Goal: Transaction & Acquisition: Subscribe to service/newsletter

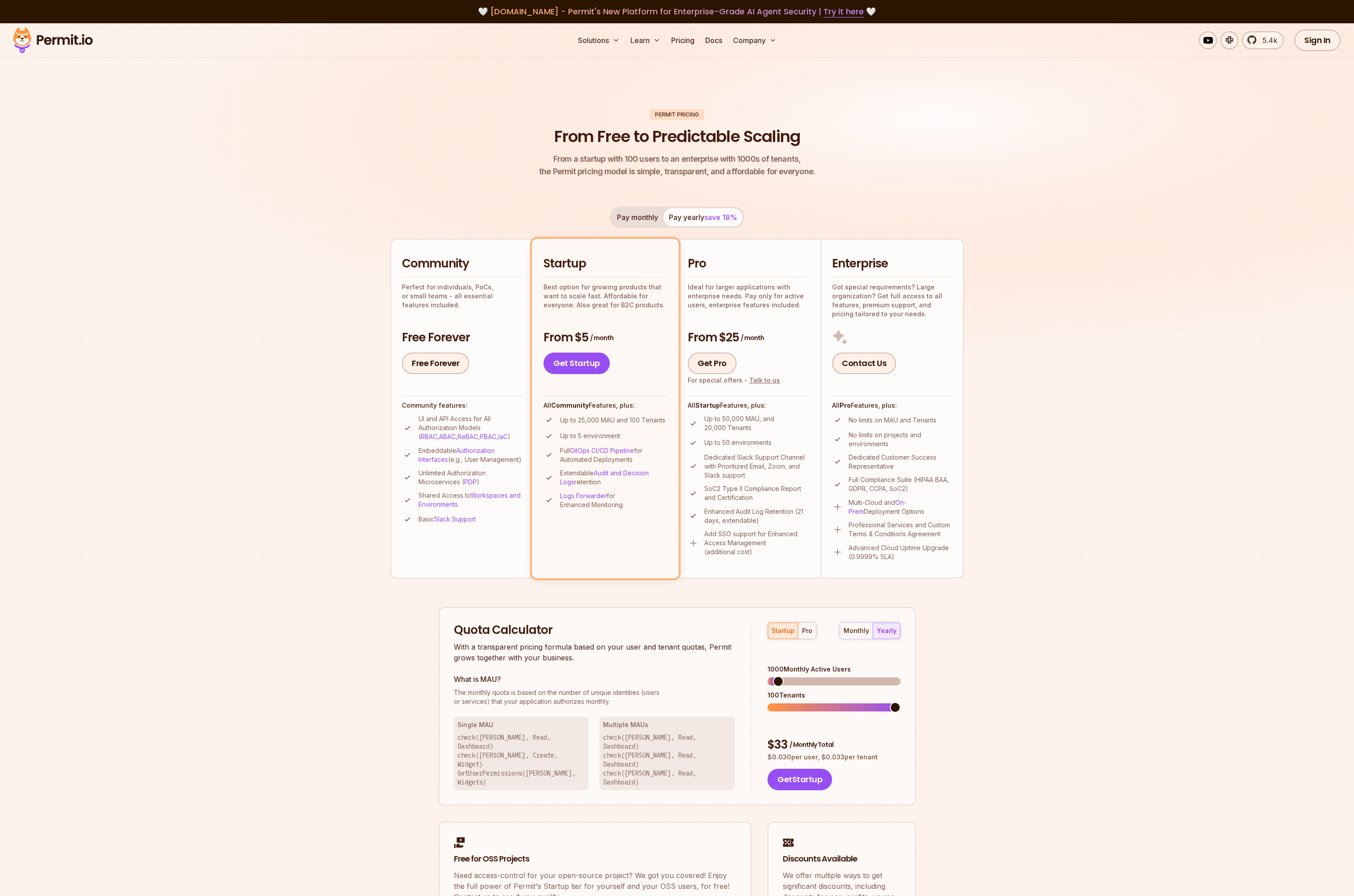
click at [63, 38] on img at bounding box center [53, 41] width 87 height 31
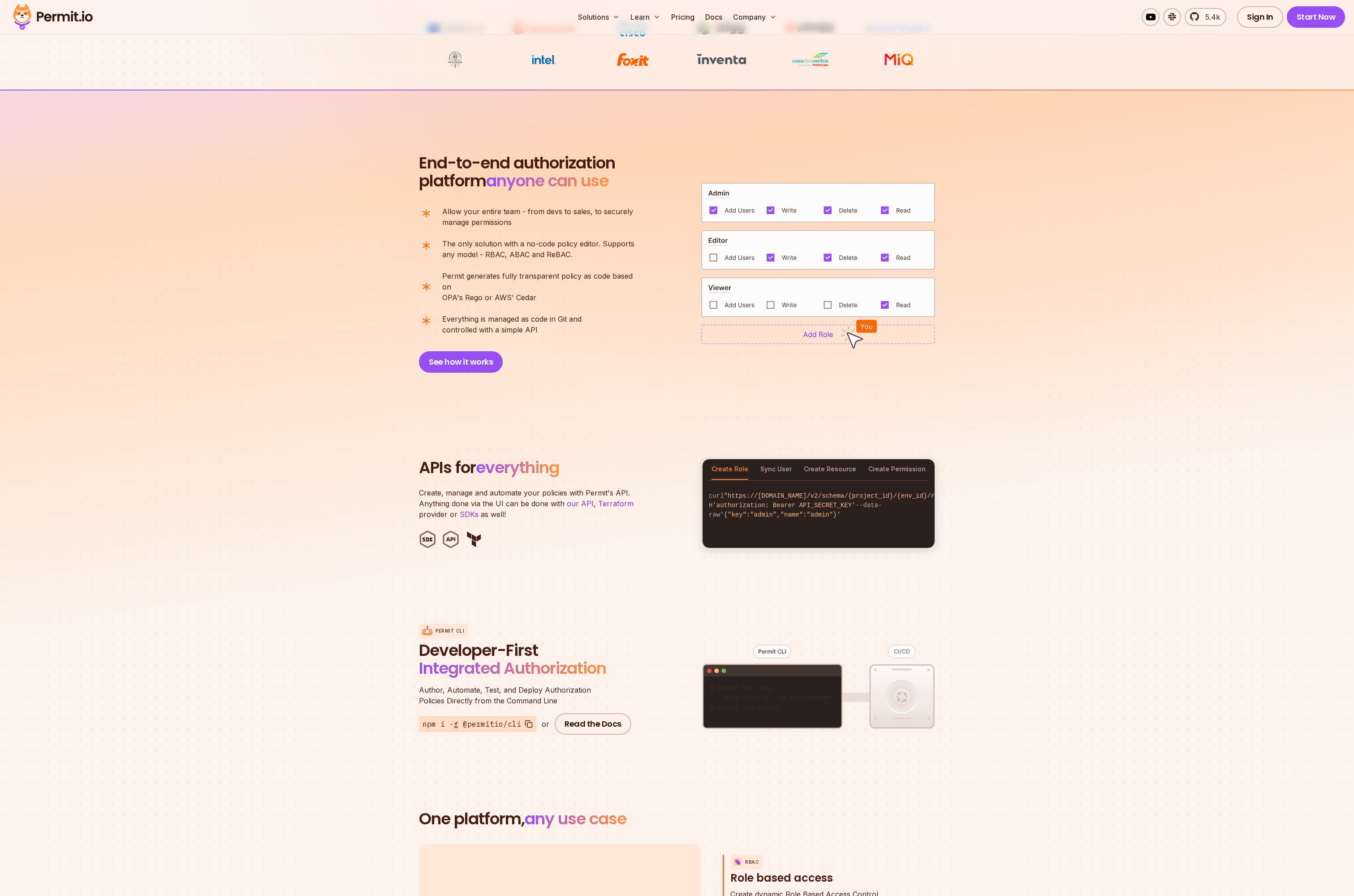
scroll to position [526, 0]
click at [674, 21] on link "Pricing" at bounding box center [683, 16] width 31 height 18
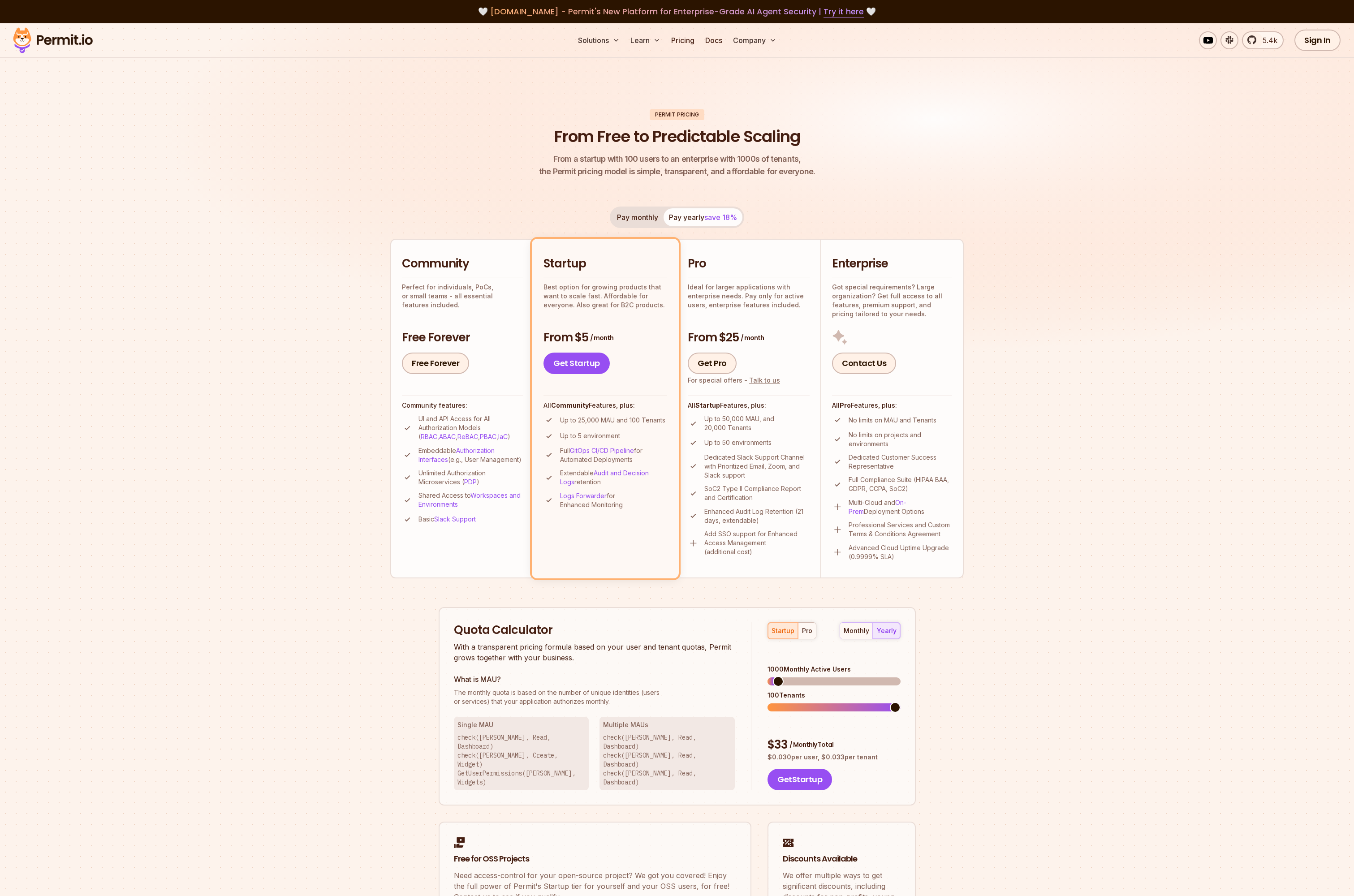
click at [635, 224] on button "Pay monthly" at bounding box center [637, 217] width 52 height 18
click at [634, 216] on div "Pay monthly Pay yearly save 18%" at bounding box center [677, 217] width 134 height 21
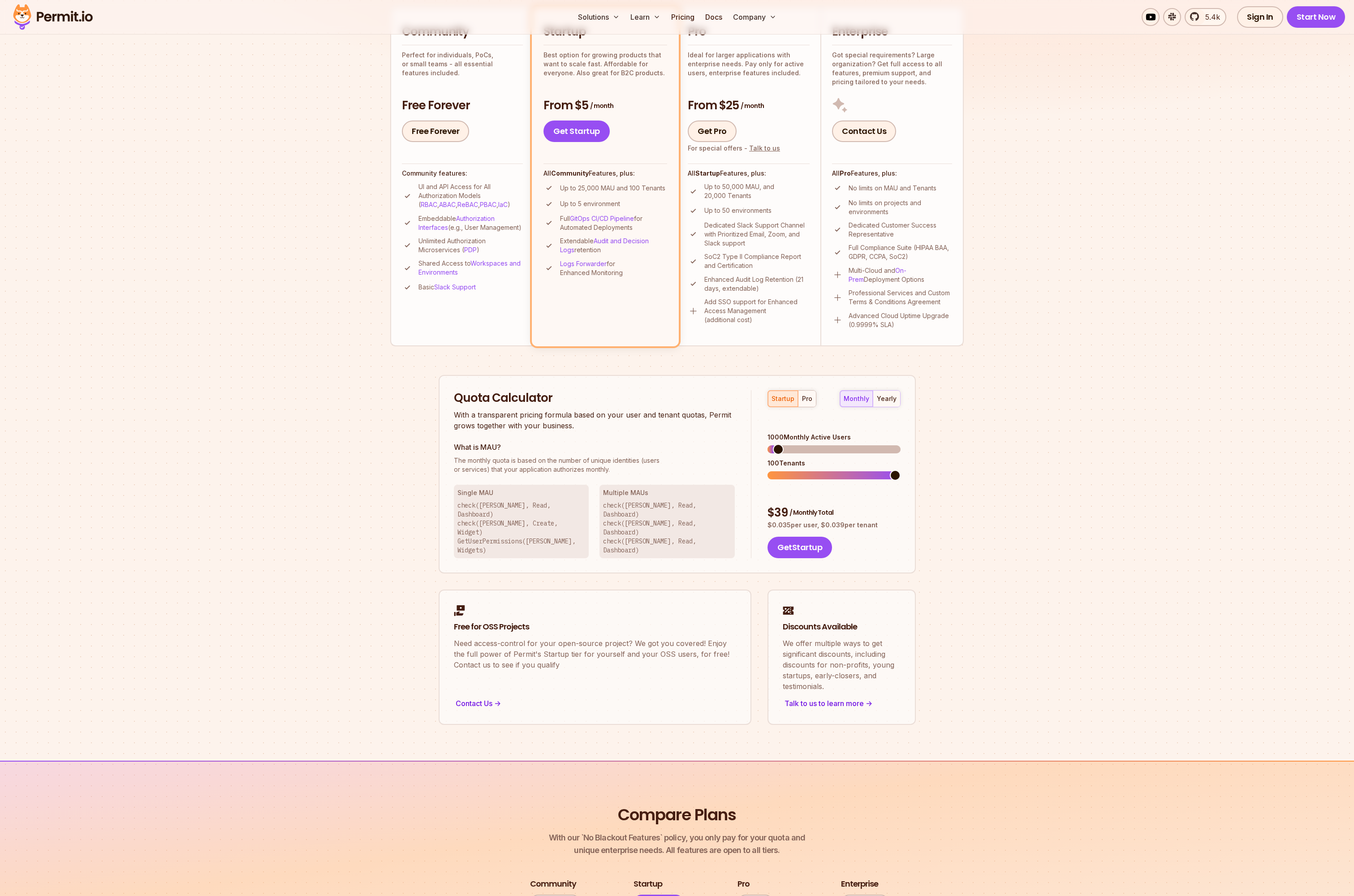
scroll to position [355, 0]
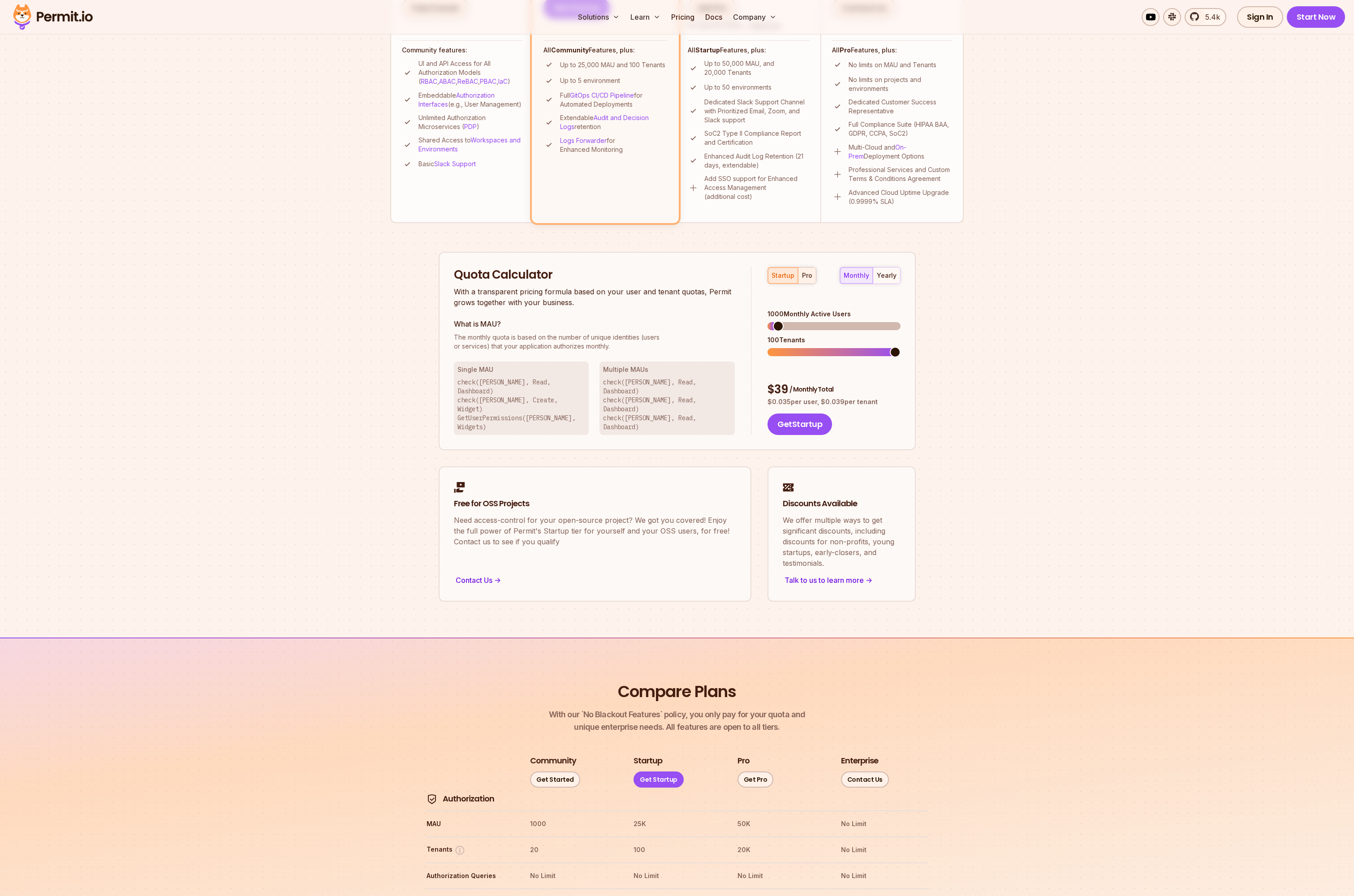
click at [810, 276] on div "pro" at bounding box center [807, 275] width 10 height 9
click at [767, 347] on span at bounding box center [772, 352] width 11 height 11
click at [781, 321] on span at bounding box center [786, 326] width 11 height 11
click at [859, 268] on div "monthly yearly" at bounding box center [870, 275] width 61 height 17
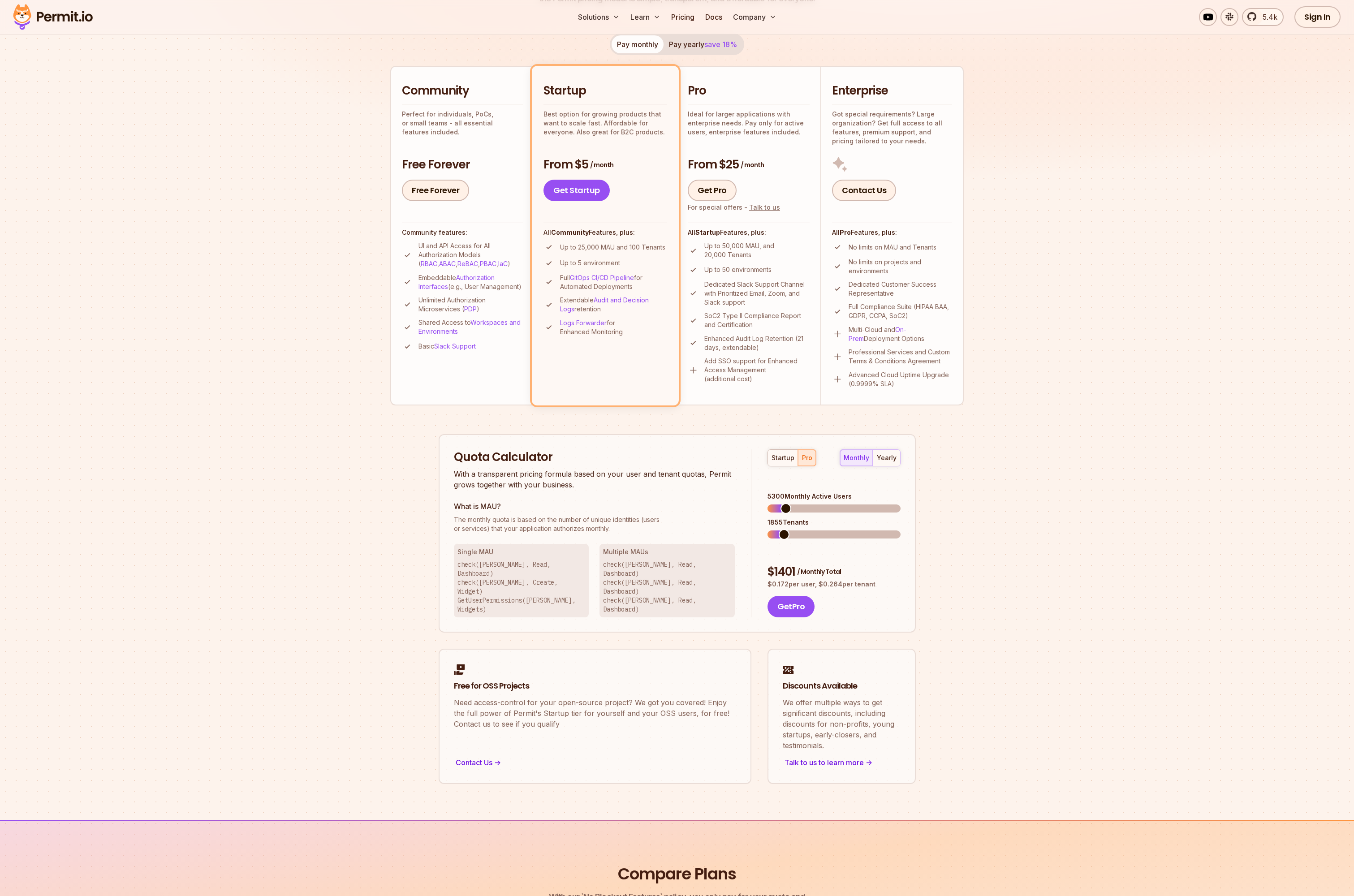
scroll to position [161, 0]
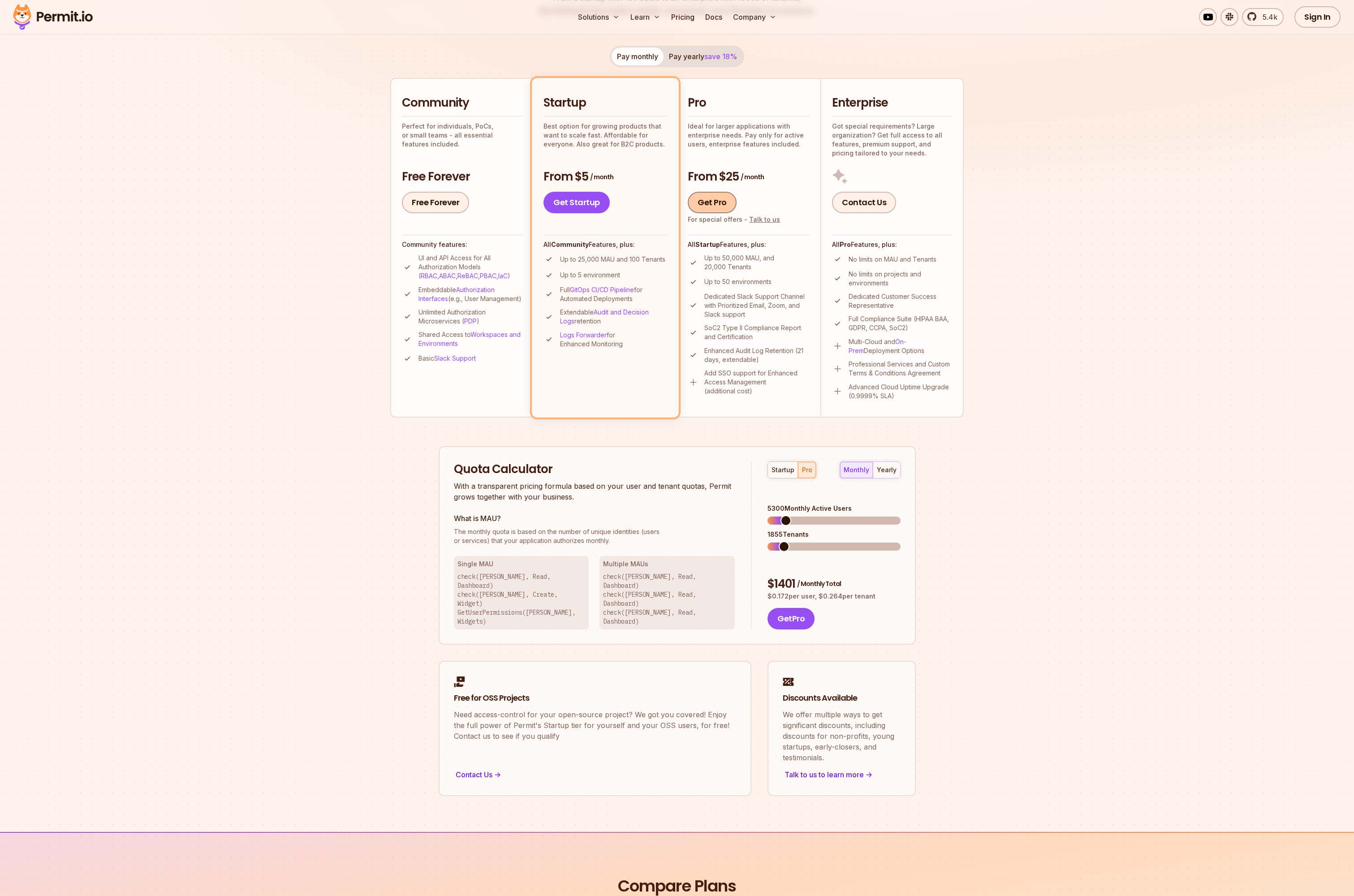
click at [708, 200] on link "Get Pro" at bounding box center [711, 202] width 48 height 21
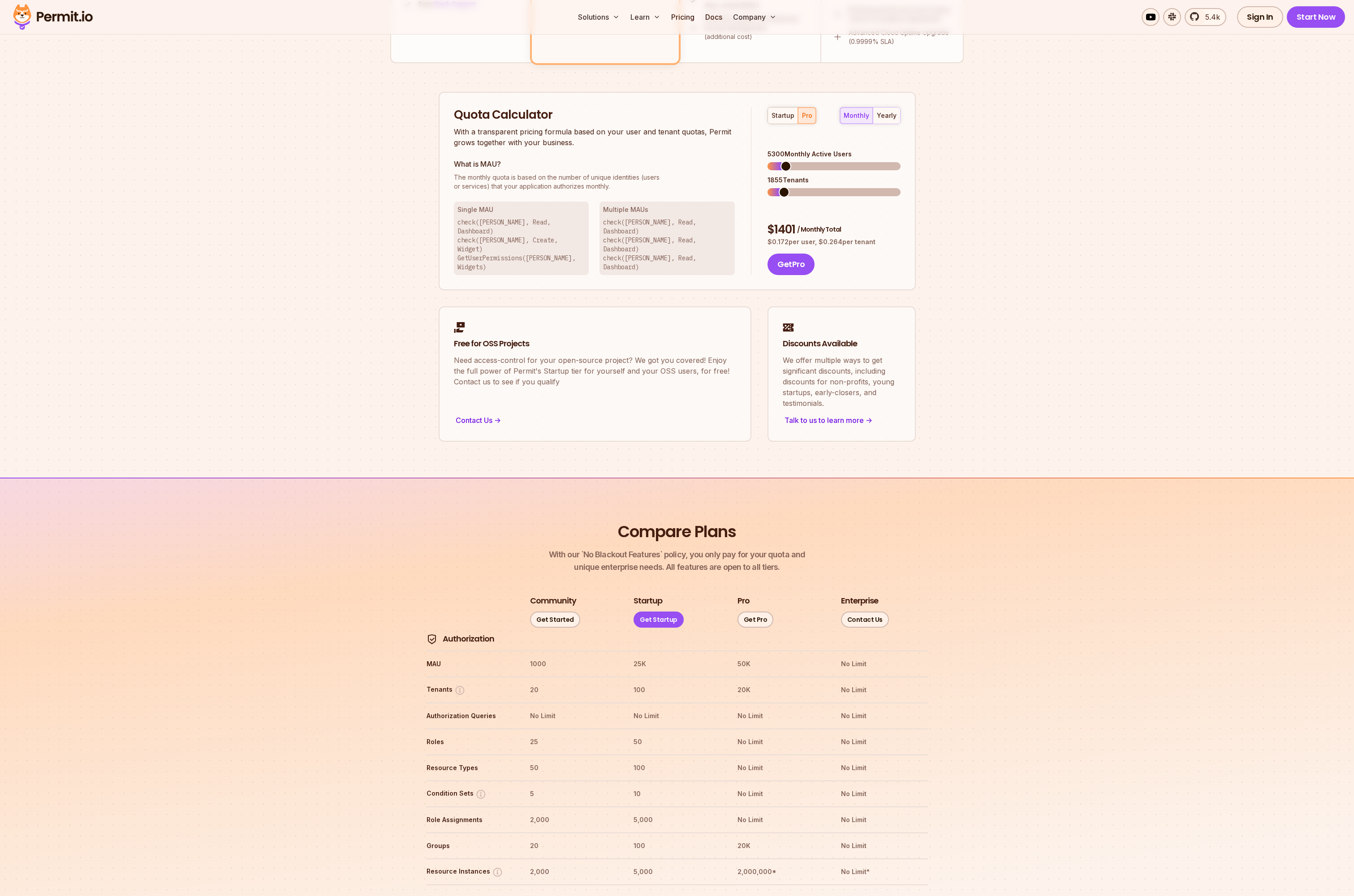
scroll to position [438, 0]
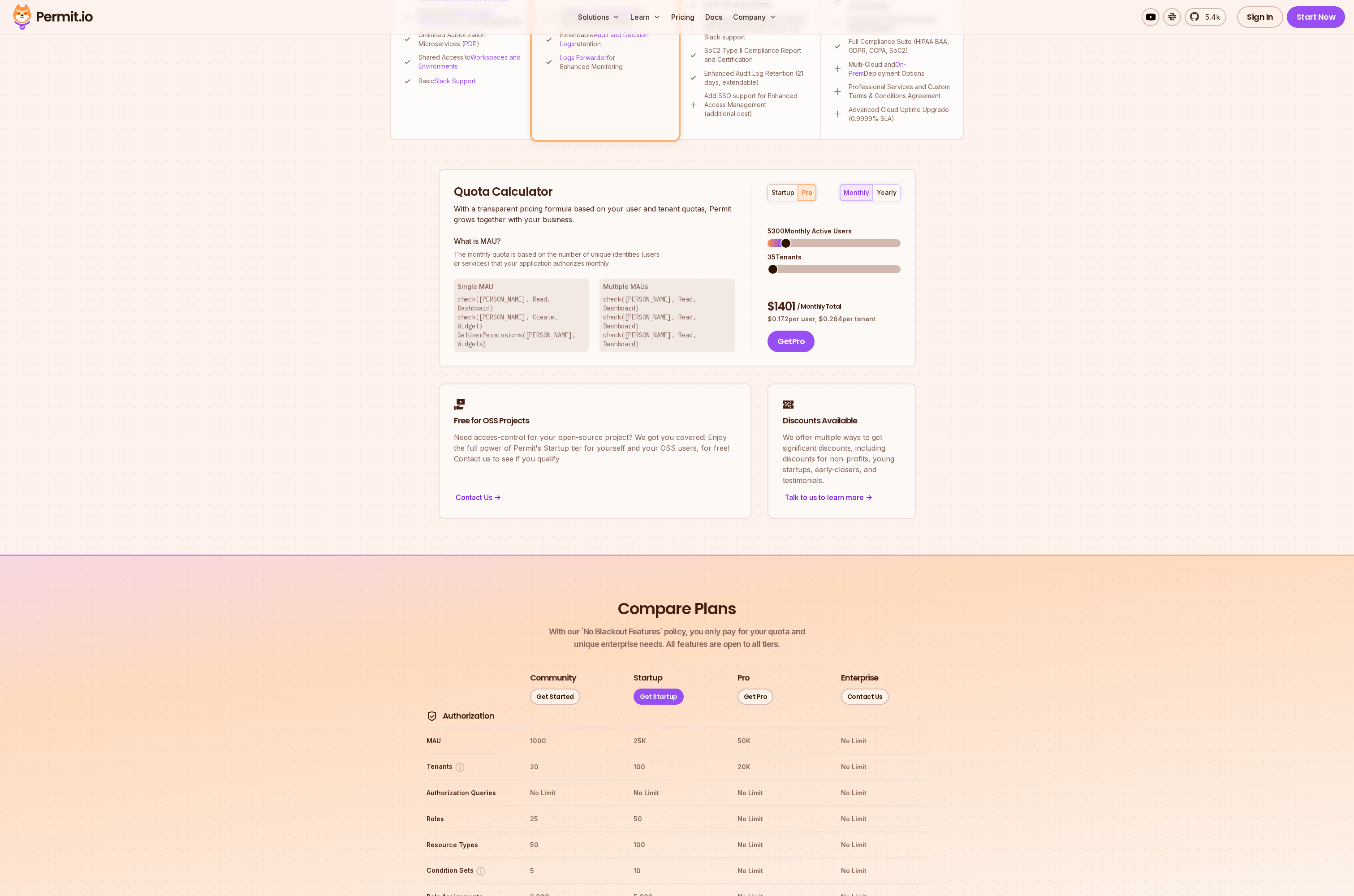
click at [767, 264] on span at bounding box center [772, 269] width 11 height 11
click at [770, 238] on span at bounding box center [775, 243] width 11 height 11
click at [770, 264] on span at bounding box center [776, 269] width 11 height 11
click at [742, 256] on div "Quota Calculator With a transparent pricing formula based on your user and tena…" at bounding box center [677, 268] width 477 height 199
click at [857, 195] on div "monthly yearly" at bounding box center [870, 193] width 61 height 17
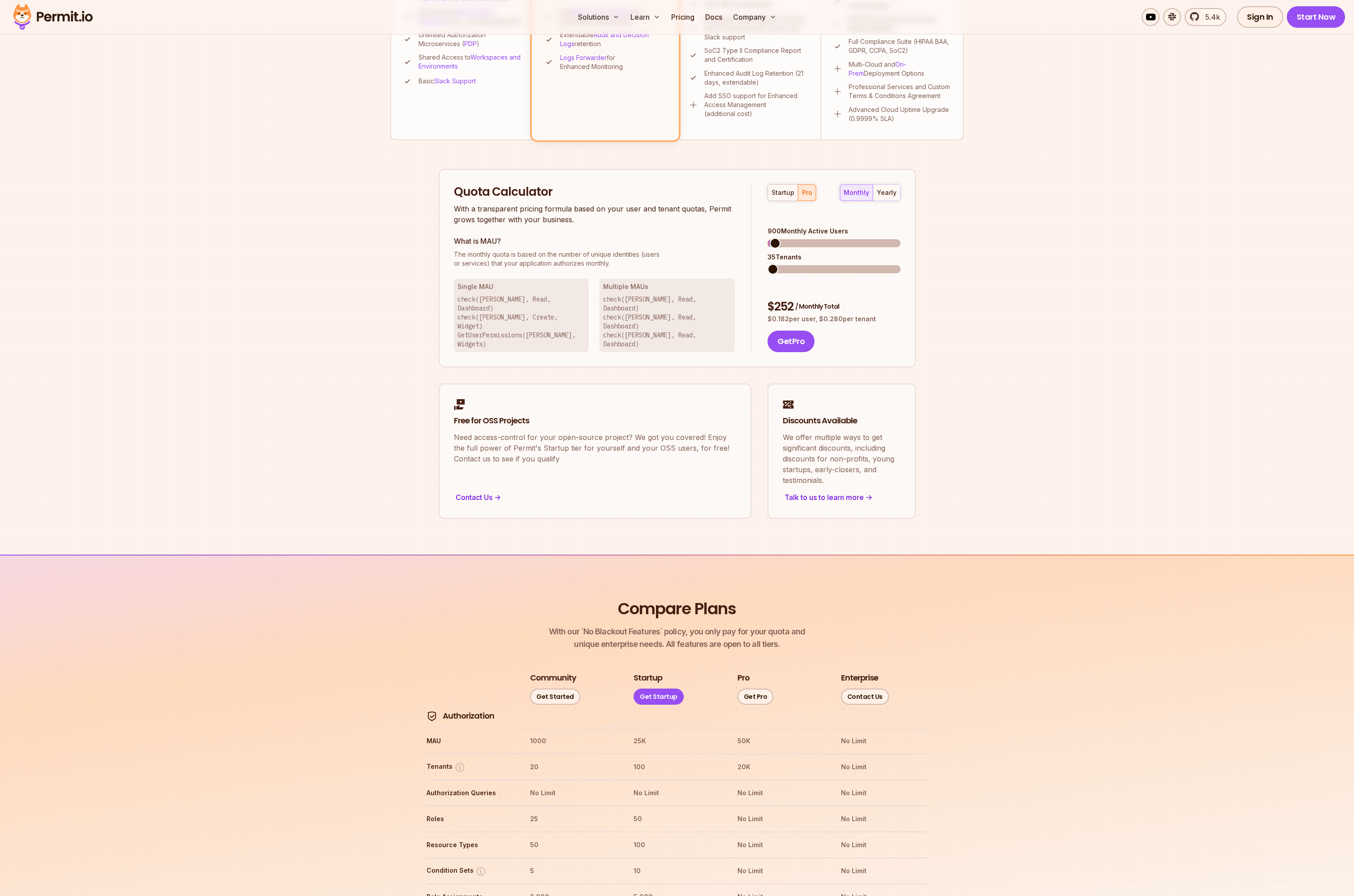
click at [811, 191] on div "startup pro" at bounding box center [791, 193] width 48 height 17
click at [770, 264] on span at bounding box center [776, 269] width 11 height 11
click at [767, 238] on span at bounding box center [772, 243] width 11 height 11
click at [767, 264] on span at bounding box center [772, 269] width 11 height 11
click at [776, 238] on span at bounding box center [781, 243] width 11 height 11
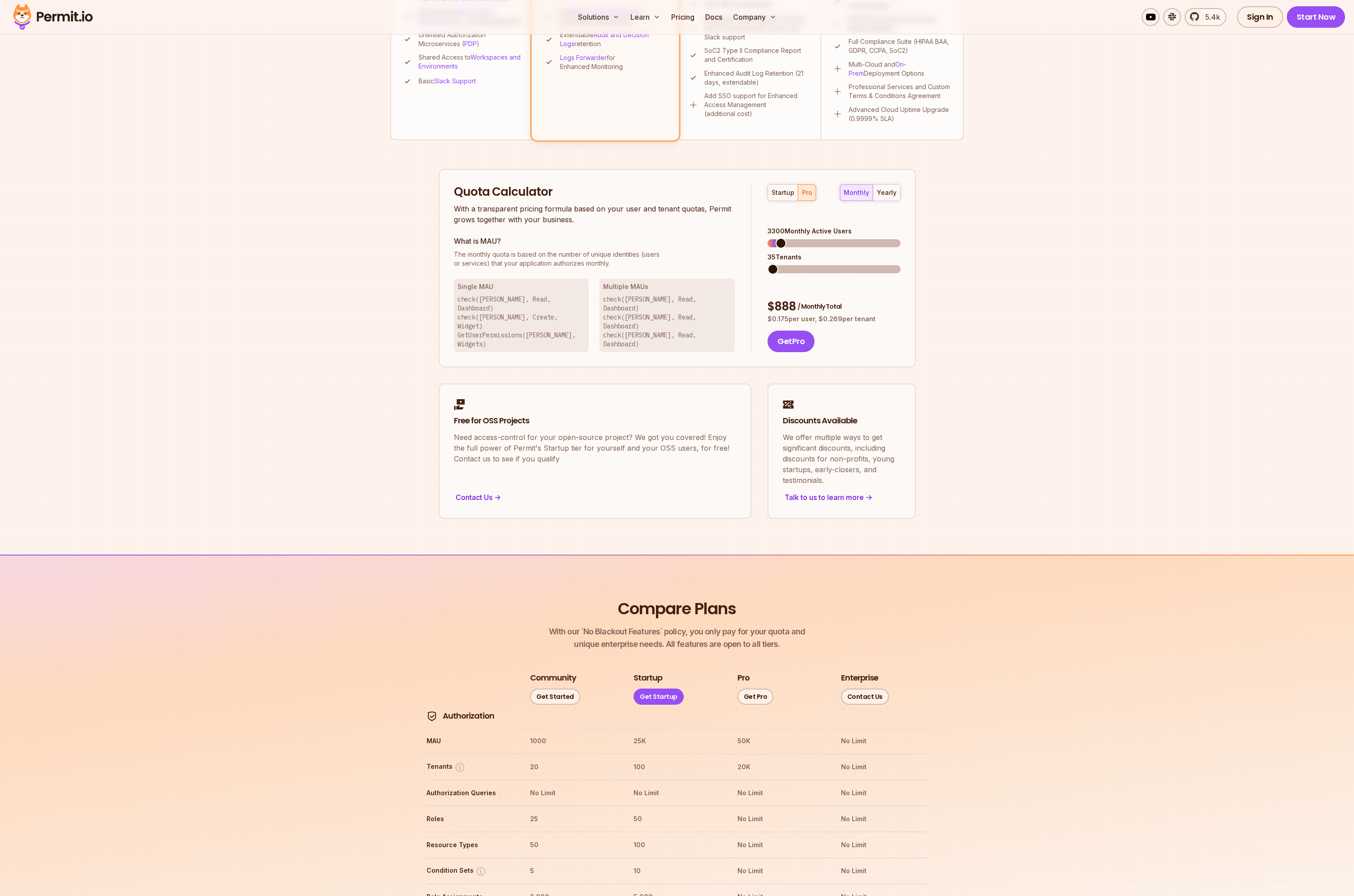
click at [767, 264] on span at bounding box center [772, 269] width 11 height 11
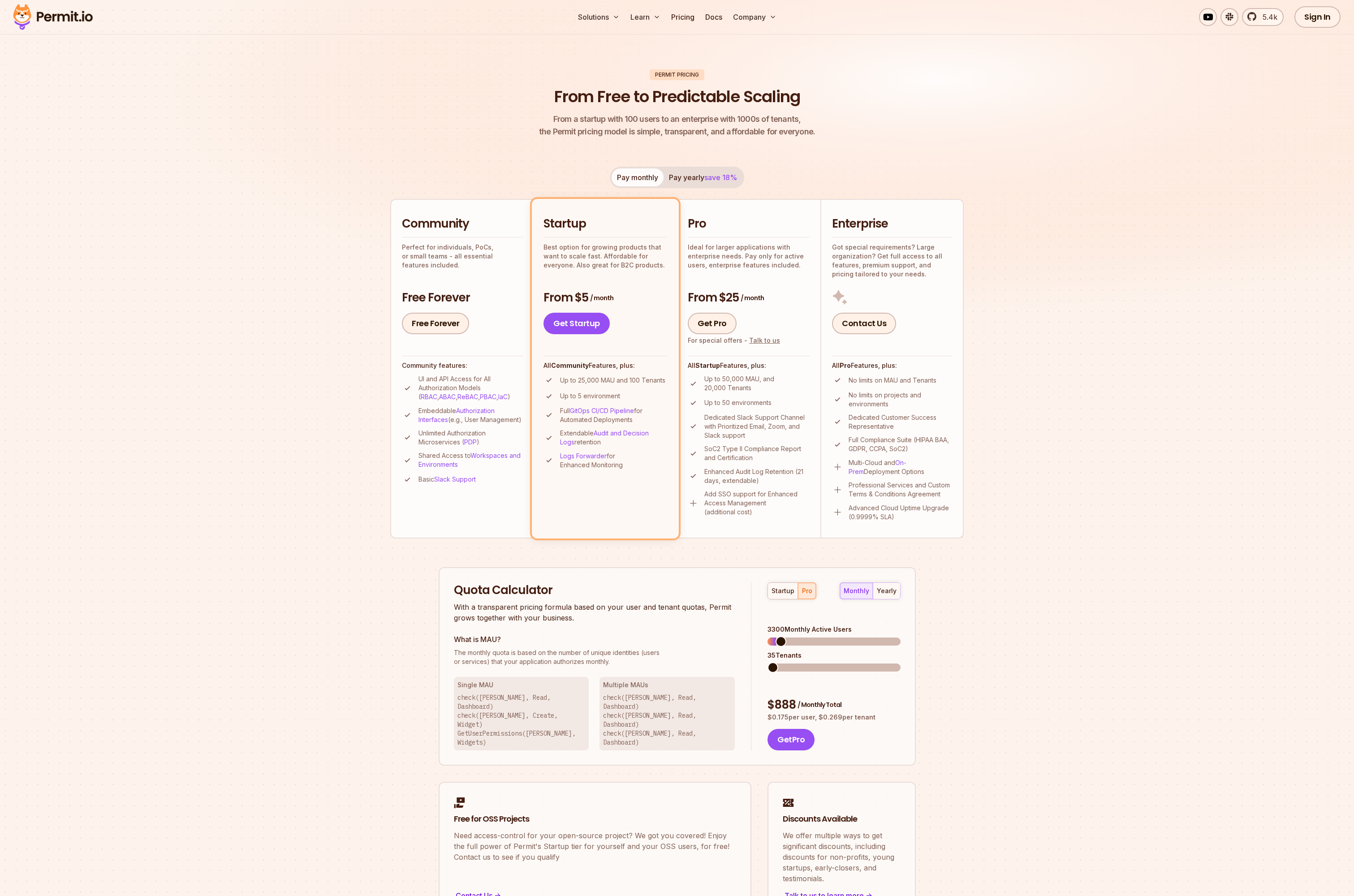
scroll to position [0, 0]
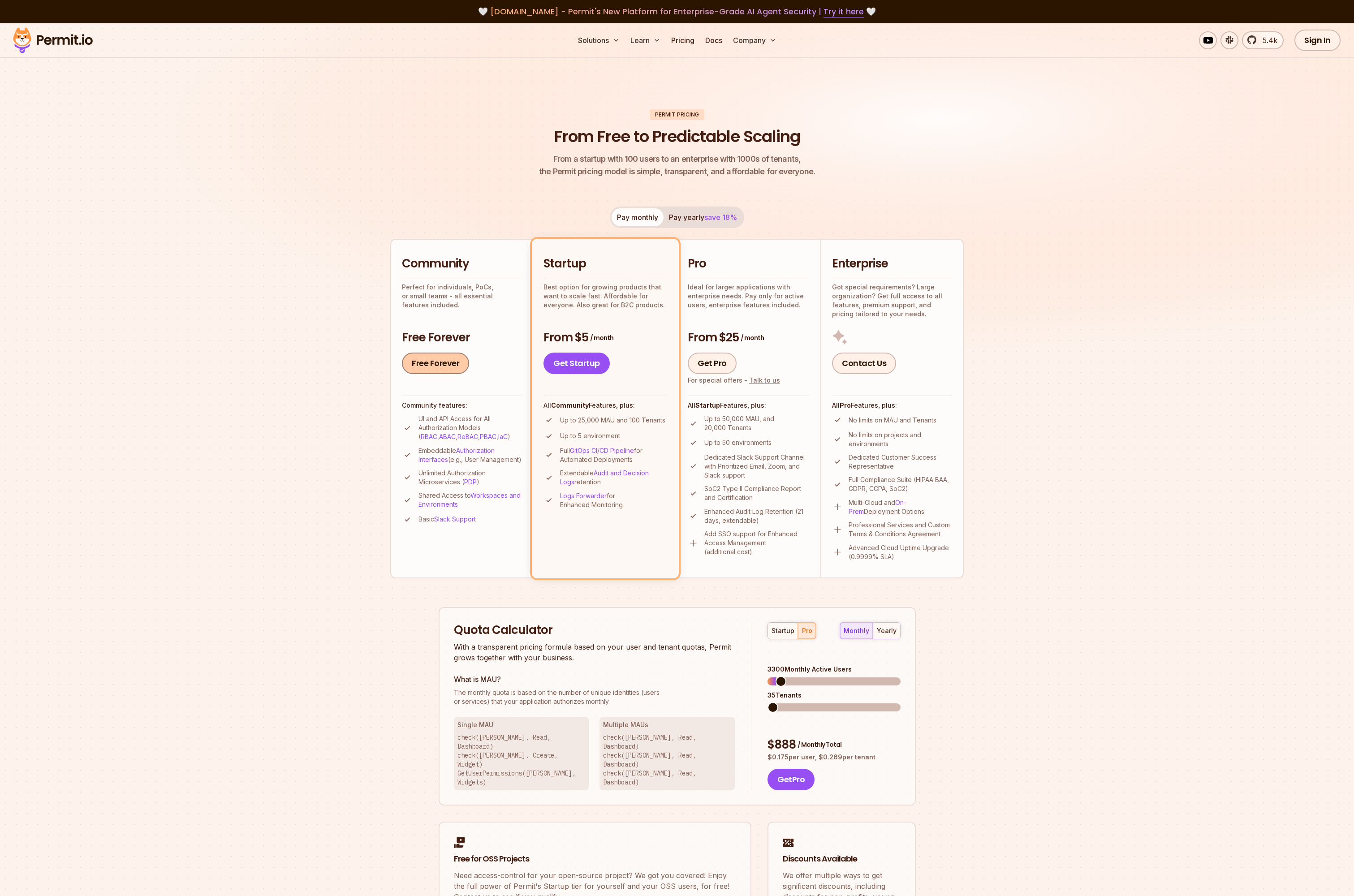
click at [422, 356] on link "Free Forever" at bounding box center [435, 363] width 67 height 21
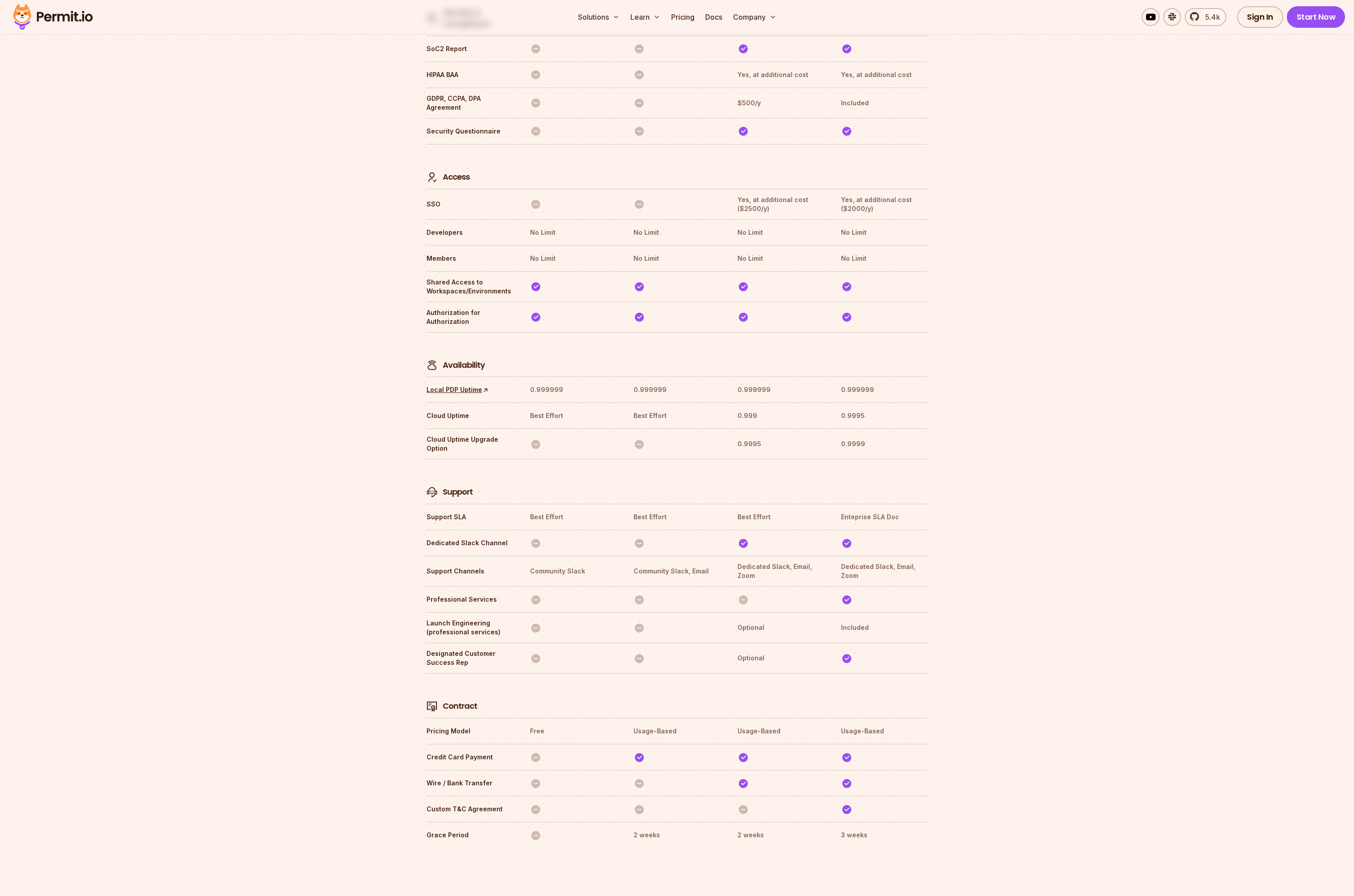
scroll to position [2477, 0]
